Goal: Information Seeking & Learning: Understand process/instructions

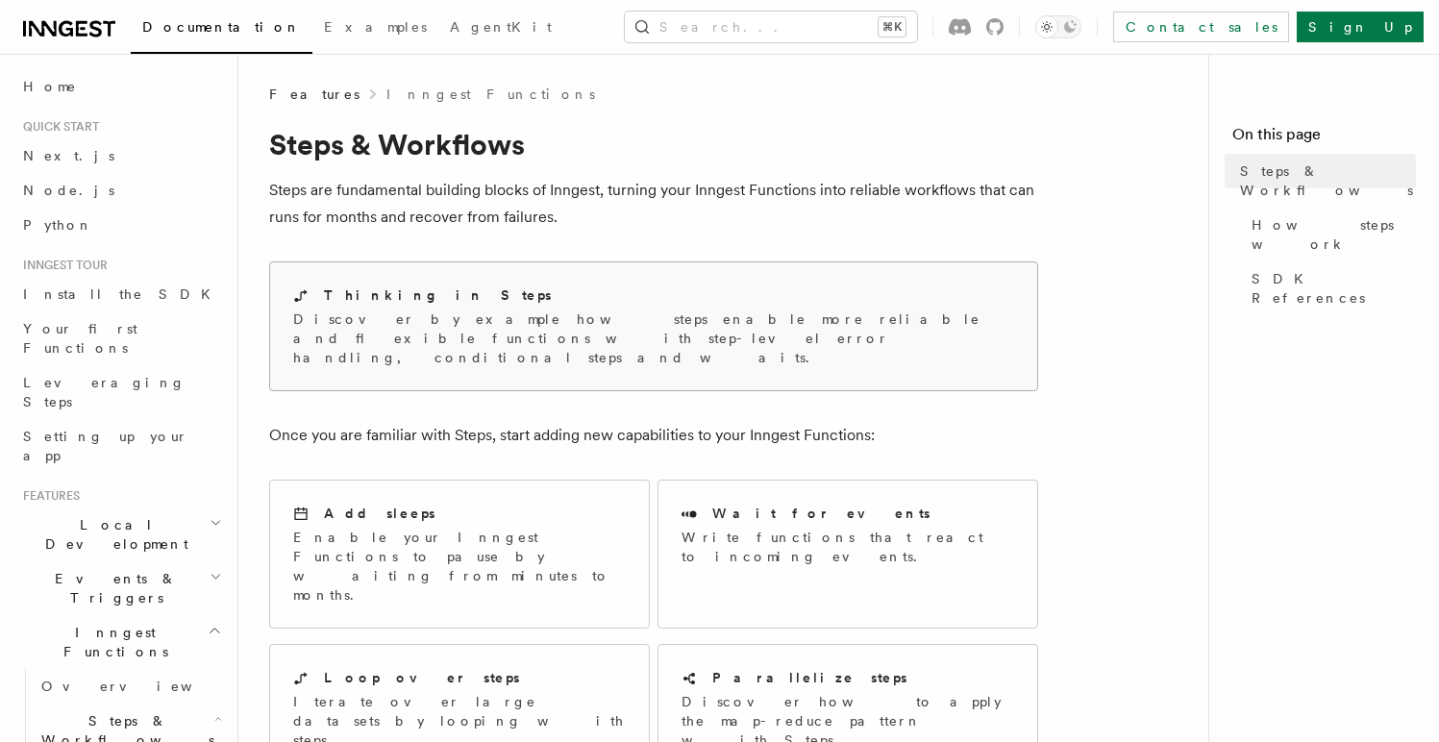
click at [444, 299] on div "Thinking in Steps" at bounding box center [653, 296] width 721 height 20
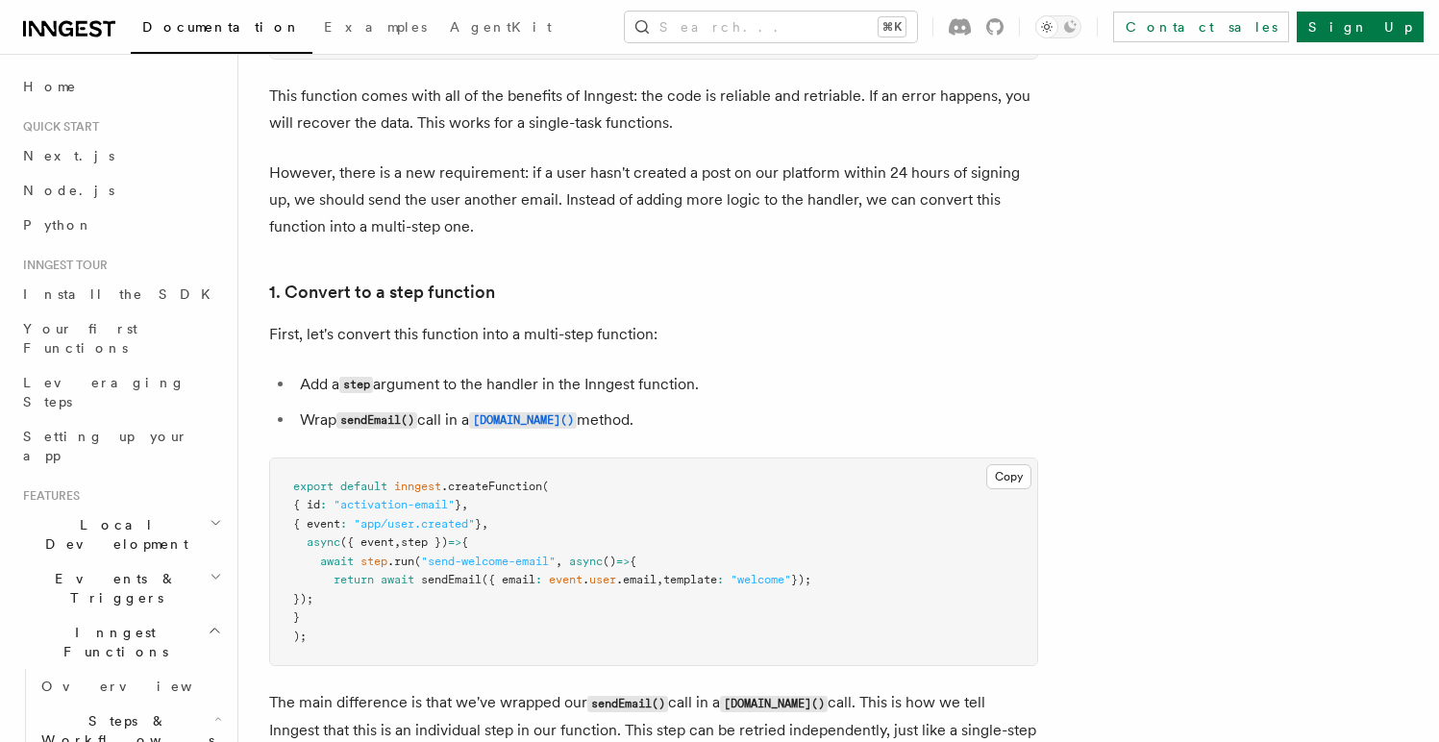
scroll to position [1074, 0]
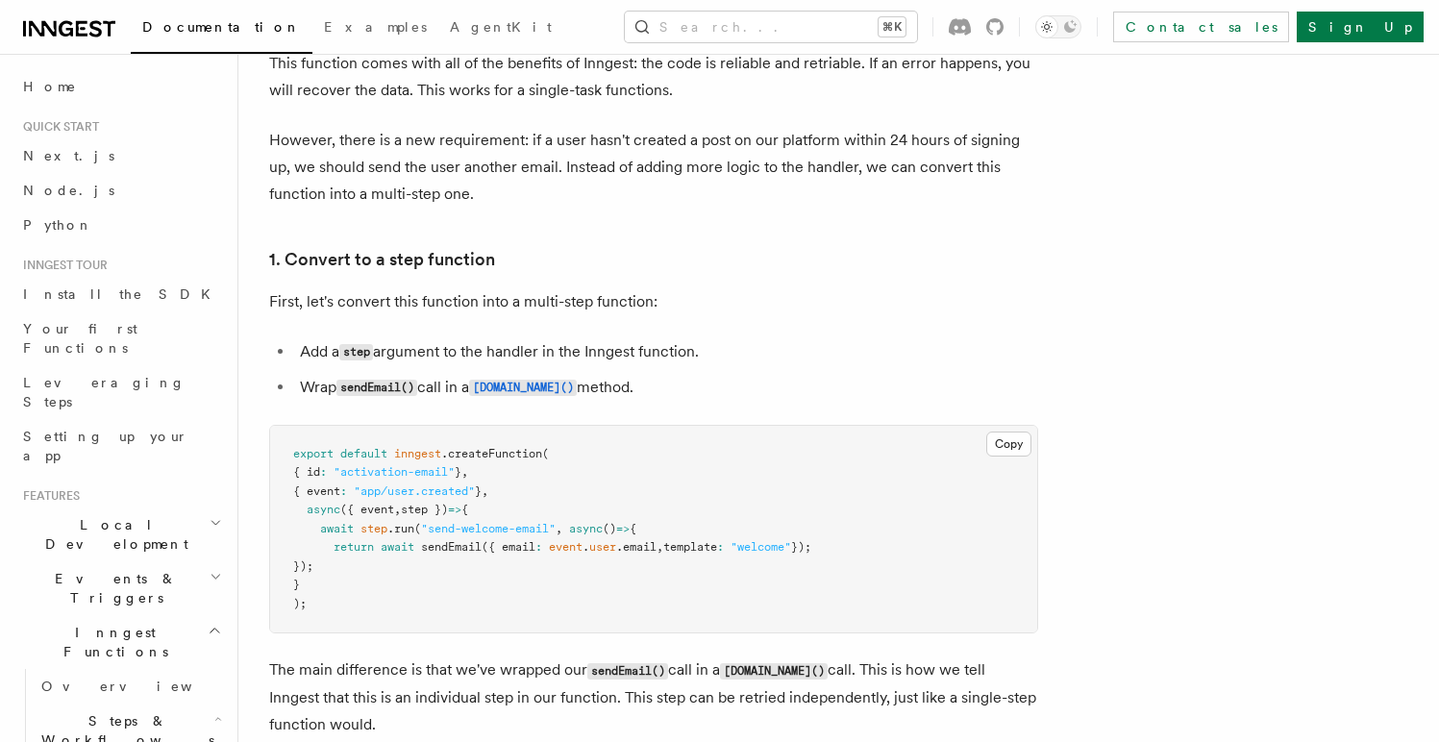
drag, startPoint x: 302, startPoint y: 531, endPoint x: 709, endPoint y: 524, distance: 406.7
click at [709, 524] on pre "export default inngest .createFunction ( { id : "activation-email" } , { event …" at bounding box center [653, 530] width 767 height 208
copy span "await step .run ( "send-welcome-email" , async () => {"
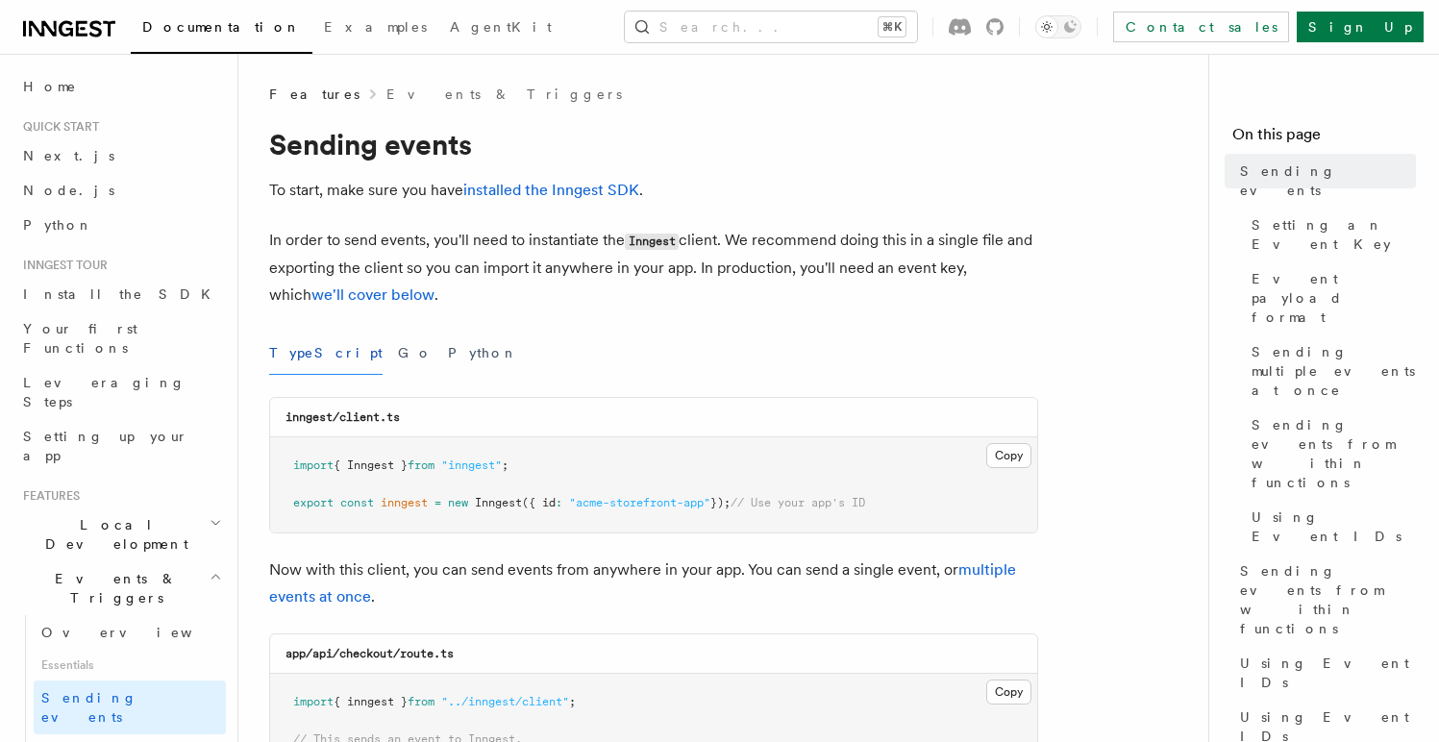
click at [548, 353] on div "TypeScript Go Python" at bounding box center [653, 353] width 769 height 43
